Goal: Check status: Check status

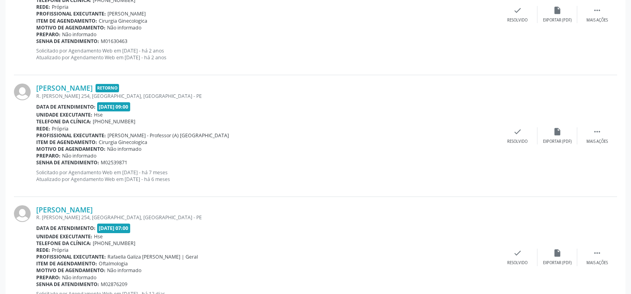
scroll to position [1782, 0]
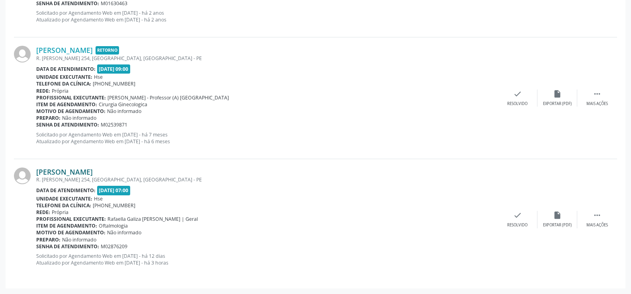
drag, startPoint x: 120, startPoint y: 170, endPoint x: 37, endPoint y: 171, distance: 82.8
click at [37, 171] on div "[PERSON_NAME]" at bounding box center [266, 172] width 461 height 9
copy link "[PERSON_NAME]"
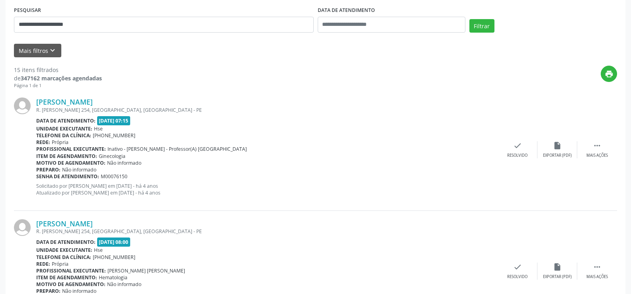
scroll to position [70, 0]
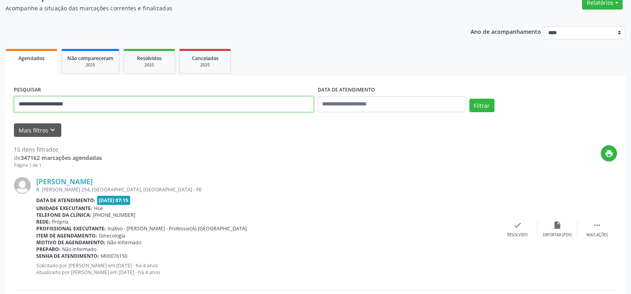
drag, startPoint x: 92, startPoint y: 96, endPoint x: 0, endPoint y: 100, distance: 91.6
paste input "text"
type input "**********"
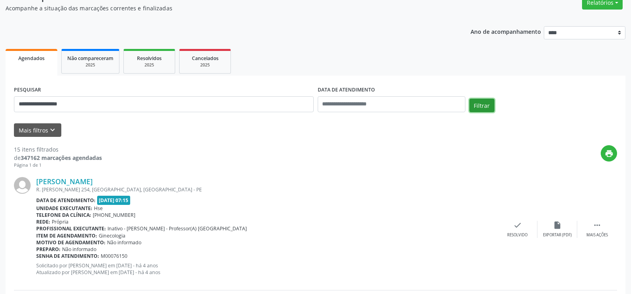
click at [474, 107] on button "Filtrar" at bounding box center [481, 106] width 25 height 14
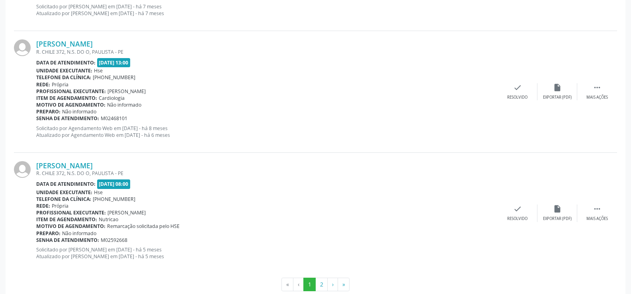
scroll to position [1805, 0]
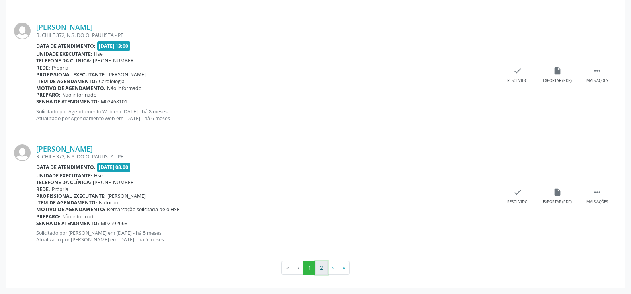
click at [317, 266] on button "2" at bounding box center [321, 268] width 12 height 14
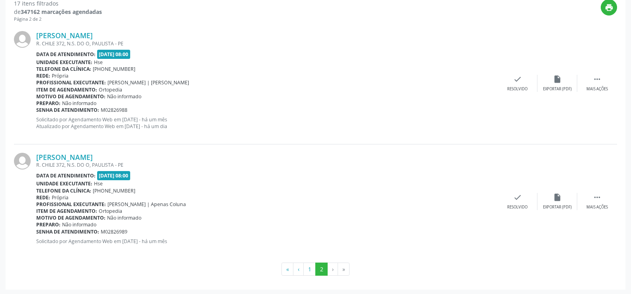
scroll to position [217, 0]
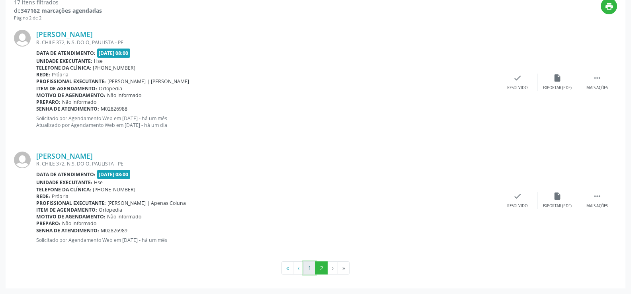
click at [310, 267] on button "1" at bounding box center [309, 269] width 12 height 14
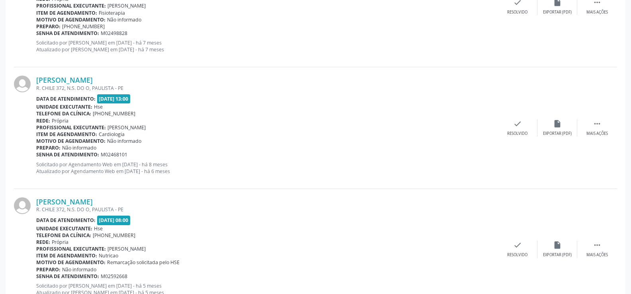
scroll to position [1805, 0]
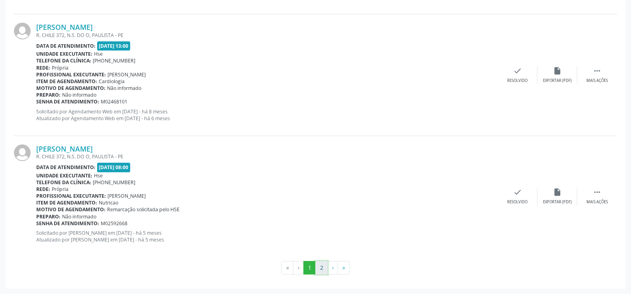
click at [318, 266] on button "2" at bounding box center [321, 268] width 12 height 14
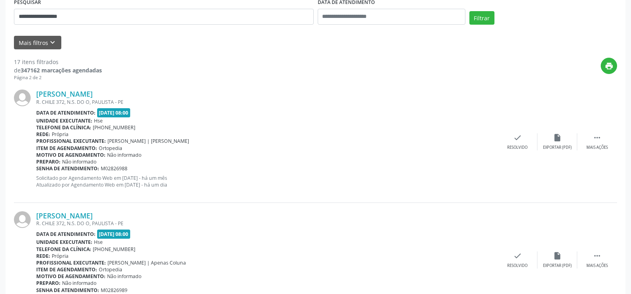
scroll to position [159, 0]
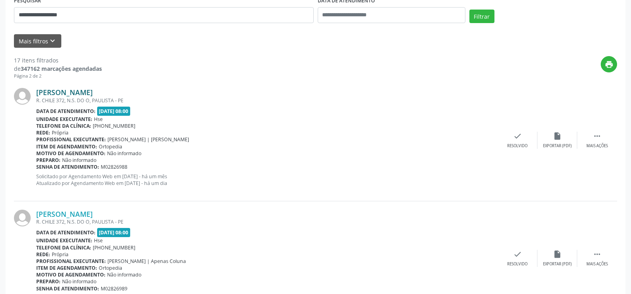
drag, startPoint x: 112, startPoint y: 94, endPoint x: 36, endPoint y: 94, distance: 76.0
click at [36, 94] on div "[PERSON_NAME]" at bounding box center [266, 92] width 461 height 9
copy link "[PERSON_NAME]"
